Goal: Answer question/provide support: Share knowledge or assist other users

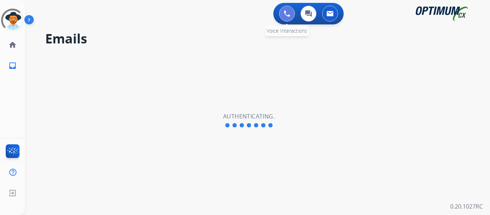
click at [286, 15] on img at bounding box center [287, 13] width 6 height 6
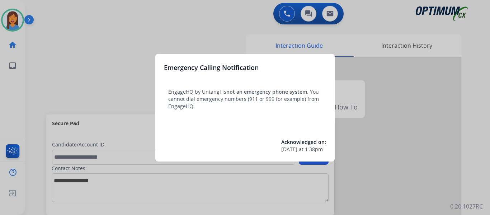
click at [33, 78] on div at bounding box center [245, 107] width 490 height 215
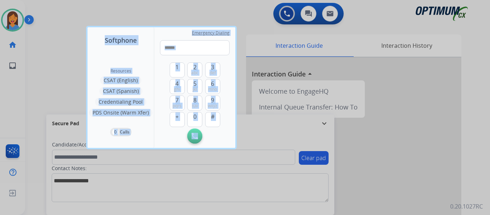
click at [33, 78] on div at bounding box center [245, 107] width 490 height 215
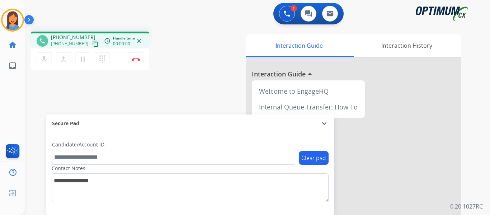
click at [92, 46] on mat-icon "content_copy" at bounding box center [95, 44] width 6 height 6
click at [139, 62] on button "Disconnect" at bounding box center [135, 59] width 15 height 15
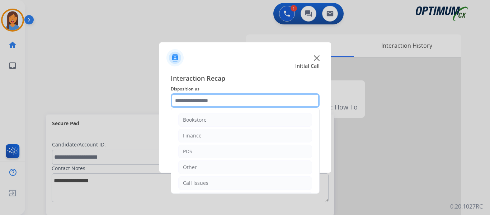
click at [209, 99] on input "text" at bounding box center [245, 100] width 149 height 14
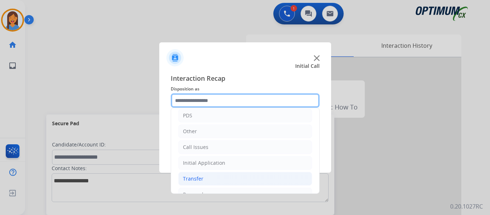
scroll to position [49, 0]
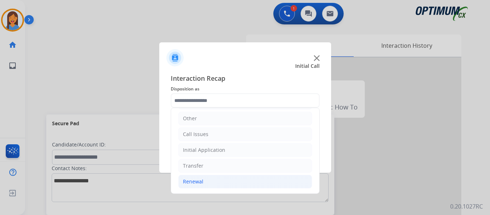
click at [196, 179] on div "Renewal" at bounding box center [193, 181] width 20 height 7
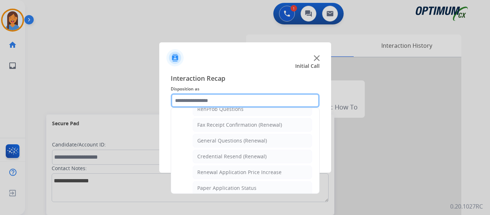
scroll to position [192, 0]
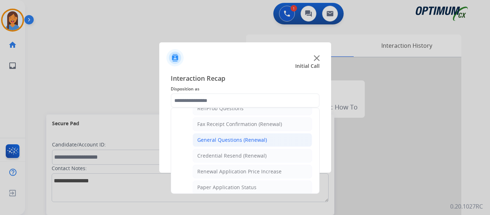
click at [231, 139] on div "General Questions (Renewal)" at bounding box center [232, 139] width 70 height 7
type input "**********"
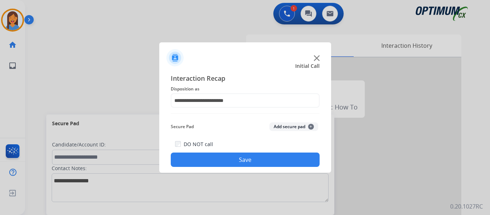
click at [237, 155] on button "Save" at bounding box center [245, 160] width 149 height 14
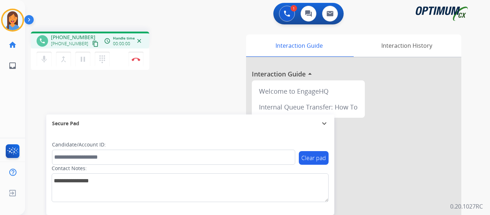
click at [92, 46] on mat-icon "content_copy" at bounding box center [95, 44] width 6 height 6
click at [136, 60] on img at bounding box center [136, 59] width 9 height 4
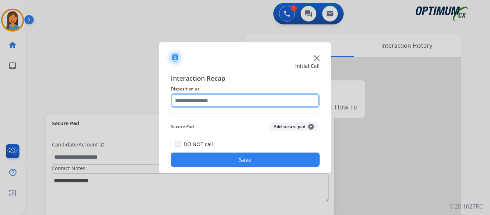
click at [193, 103] on input "text" at bounding box center [245, 100] width 149 height 14
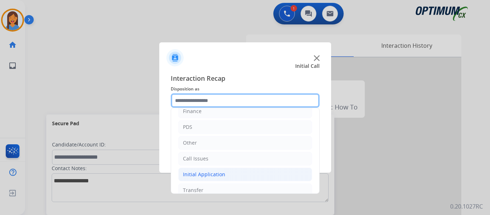
scroll to position [49, 0]
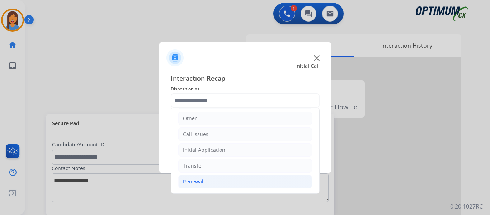
click at [201, 180] on div "Renewal" at bounding box center [193, 181] width 20 height 7
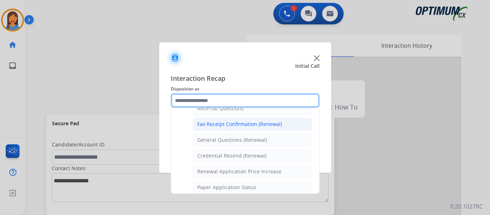
scroll to position [156, 0]
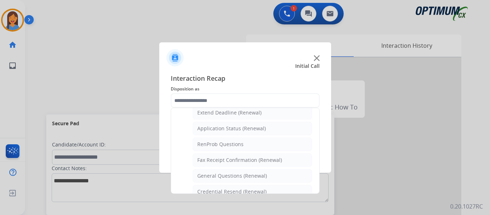
click at [228, 127] on div "Application Status (Renewal)" at bounding box center [231, 128] width 69 height 7
type input "**********"
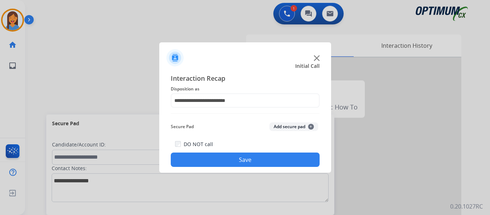
click at [242, 156] on button "Save" at bounding box center [245, 160] width 149 height 14
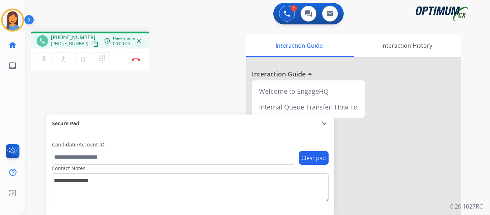
click at [92, 45] on mat-icon "content_copy" at bounding box center [95, 44] width 6 height 6
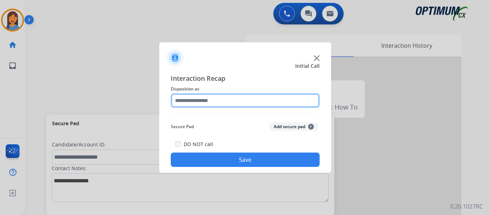
click at [186, 94] on input "text" at bounding box center [245, 100] width 149 height 14
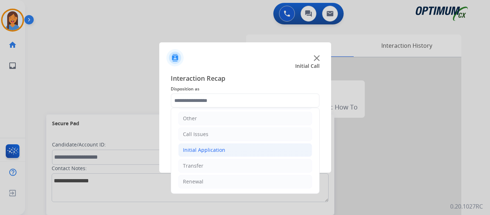
click at [210, 150] on div "Initial Application" at bounding box center [204, 149] width 42 height 7
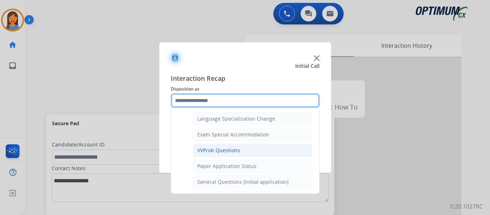
scroll to position [372, 0]
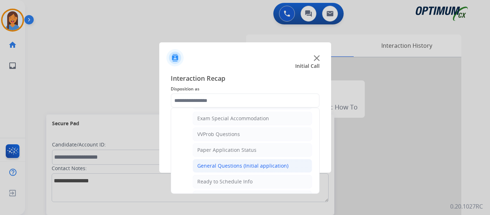
click at [236, 167] on div "General Questions (Initial application)" at bounding box center [242, 165] width 91 height 7
type input "**********"
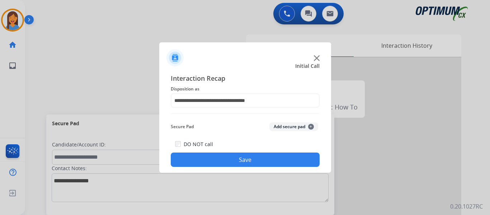
click at [243, 158] on button "Save" at bounding box center [245, 160] width 149 height 14
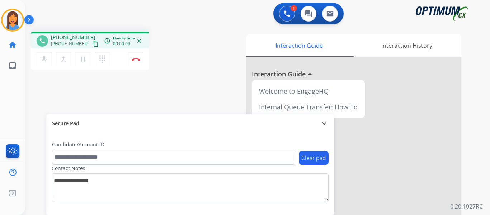
drag, startPoint x: 88, startPoint y: 44, endPoint x: 115, endPoint y: 52, distance: 28.1
click at [92, 44] on mat-icon "content_copy" at bounding box center [95, 44] width 6 height 6
drag, startPoint x: 87, startPoint y: 43, endPoint x: 154, endPoint y: 84, distance: 78.2
click at [92, 43] on mat-icon "content_copy" at bounding box center [95, 44] width 6 height 6
drag, startPoint x: 85, startPoint y: 44, endPoint x: 89, endPoint y: 47, distance: 4.3
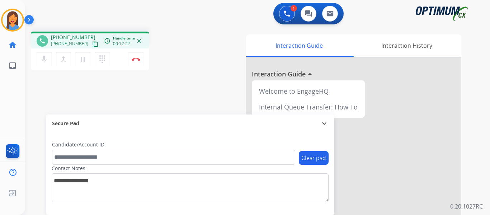
click at [92, 44] on mat-icon "content_copy" at bounding box center [95, 44] width 6 height 6
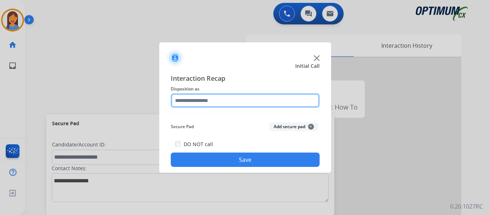
drag, startPoint x: 203, startPoint y: 104, endPoint x: 220, endPoint y: 104, distance: 16.5
click at [203, 104] on input "text" at bounding box center [245, 100] width 149 height 14
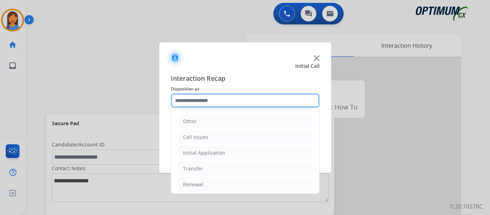
scroll to position [49, 0]
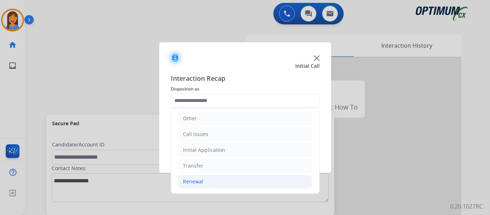
click at [195, 182] on div "Renewal" at bounding box center [193, 181] width 20 height 7
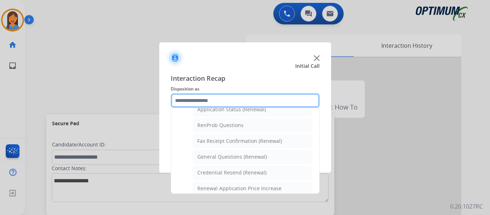
scroll to position [192, 0]
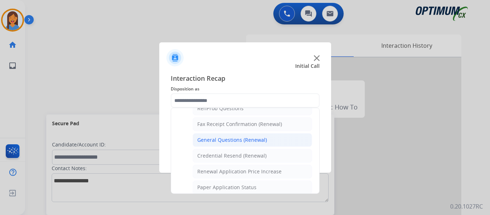
click at [224, 141] on div "General Questions (Renewal)" at bounding box center [232, 139] width 70 height 7
type input "**********"
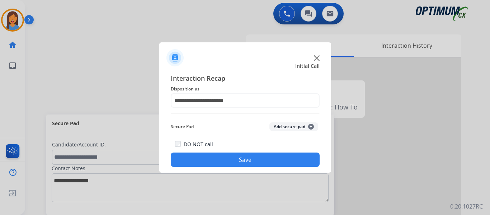
click at [232, 158] on button "Save" at bounding box center [245, 160] width 149 height 14
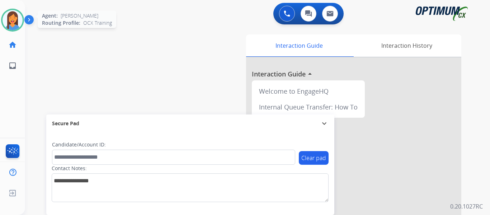
click at [18, 23] on img at bounding box center [13, 20] width 20 height 20
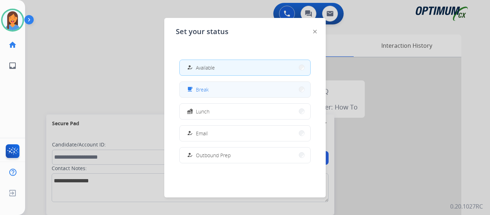
click at [211, 93] on button "free_breakfast Break" at bounding box center [245, 89] width 131 height 15
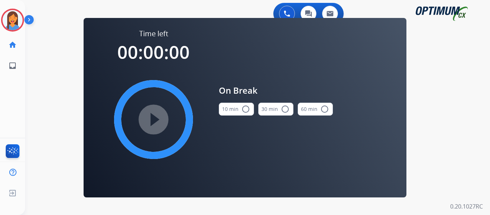
click at [233, 111] on button "10 min radio_button_unchecked" at bounding box center [236, 109] width 35 height 13
click at [150, 120] on mat-icon "play_circle_filled" at bounding box center [153, 119] width 9 height 9
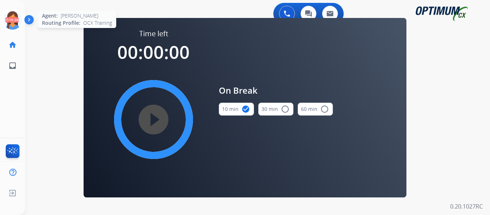
drag, startPoint x: 11, startPoint y: 21, endPoint x: 20, endPoint y: 21, distance: 9.0
click at [11, 21] on icon at bounding box center [12, 20] width 23 height 23
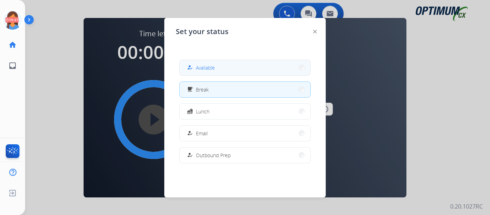
click at [240, 71] on button "how_to_reg Available" at bounding box center [245, 67] width 131 height 15
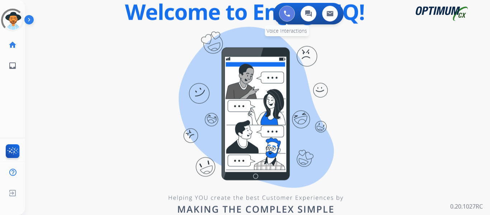
click at [290, 17] on button at bounding box center [287, 14] width 16 height 16
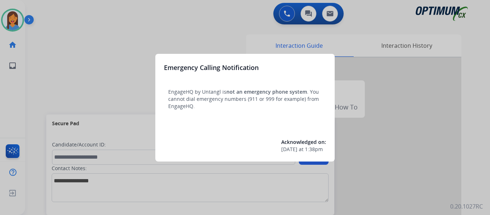
click at [32, 88] on div at bounding box center [245, 107] width 490 height 215
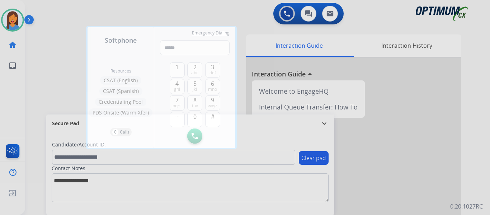
click at [32, 88] on div at bounding box center [245, 107] width 490 height 215
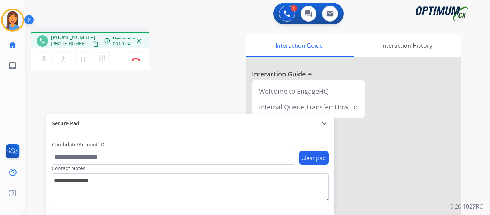
drag, startPoint x: 88, startPoint y: 43, endPoint x: 204, endPoint y: 65, distance: 117.8
click at [92, 43] on mat-icon "content_copy" at bounding box center [95, 44] width 6 height 6
click at [135, 59] on img at bounding box center [136, 59] width 9 height 4
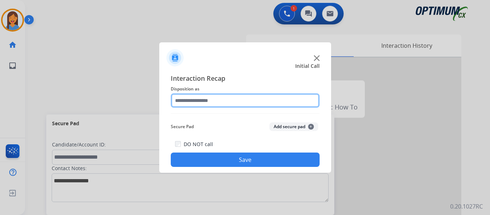
click at [240, 102] on input "text" at bounding box center [245, 100] width 149 height 14
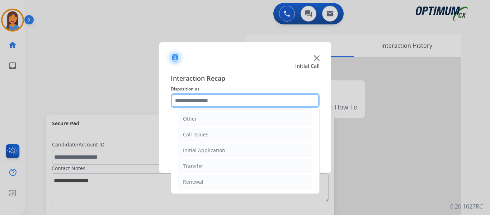
scroll to position [49, 0]
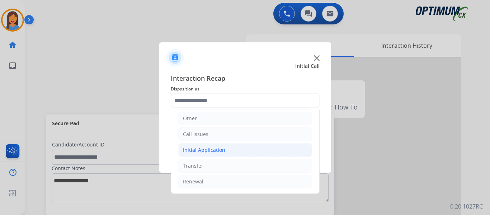
click at [221, 151] on div "Initial Application" at bounding box center [204, 149] width 42 height 7
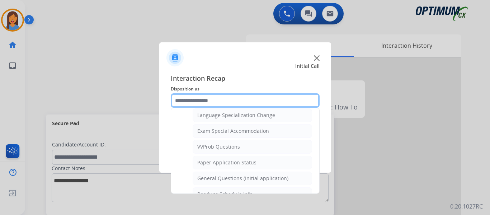
scroll to position [372, 0]
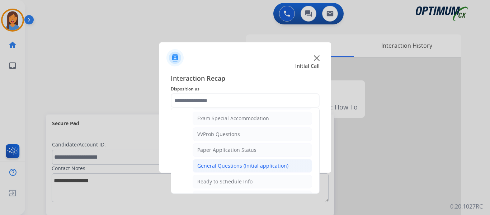
click at [229, 164] on div "General Questions (Initial application)" at bounding box center [242, 165] width 91 height 7
type input "**********"
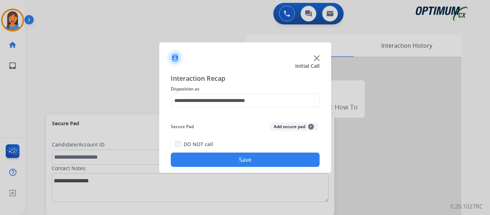
click at [226, 160] on button "Save" at bounding box center [245, 160] width 149 height 14
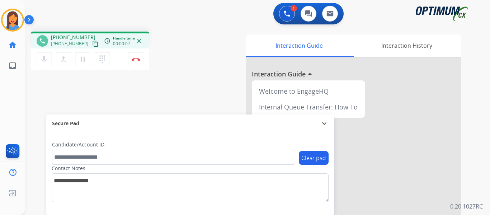
click at [92, 47] on mat-icon "content_copy" at bounding box center [95, 44] width 6 height 6
click at [198, 54] on div "phone +15135813353 +15135813353 content_copy access_time Call metrics Queue 00:…" at bounding box center [119, 52] width 177 height 41
click at [140, 59] on button "Disconnect" at bounding box center [135, 59] width 15 height 15
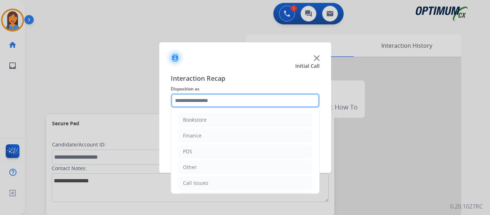
click at [229, 97] on input "text" at bounding box center [245, 100] width 149 height 14
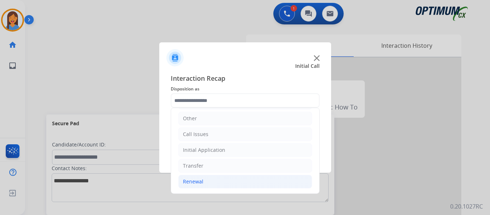
click at [197, 183] on div "Renewal" at bounding box center [193, 181] width 20 height 7
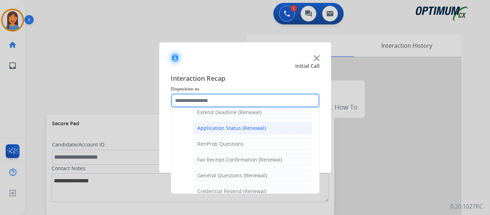
scroll to position [156, 0]
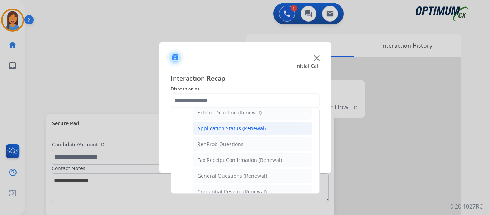
click at [216, 129] on div "Application Status (Renewal)" at bounding box center [231, 128] width 69 height 7
type input "**********"
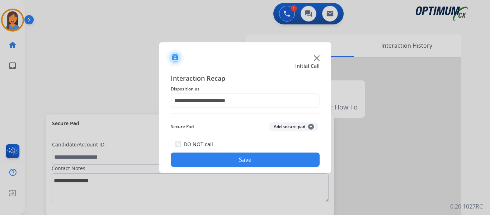
click at [244, 160] on button "Save" at bounding box center [245, 160] width 149 height 14
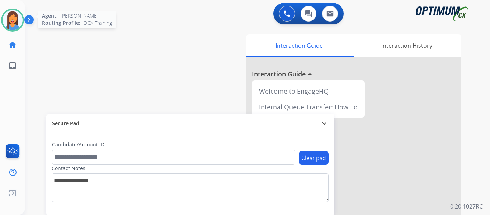
click at [9, 10] on img at bounding box center [13, 20] width 20 height 20
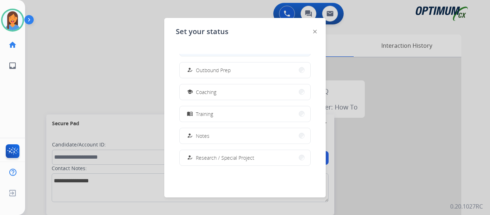
scroll to position [108, 0]
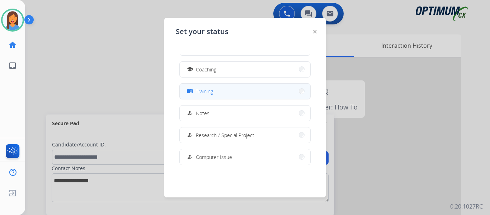
click at [214, 95] on button "menu_book Training" at bounding box center [245, 91] width 131 height 15
